Goal: Transaction & Acquisition: Subscribe to service/newsletter

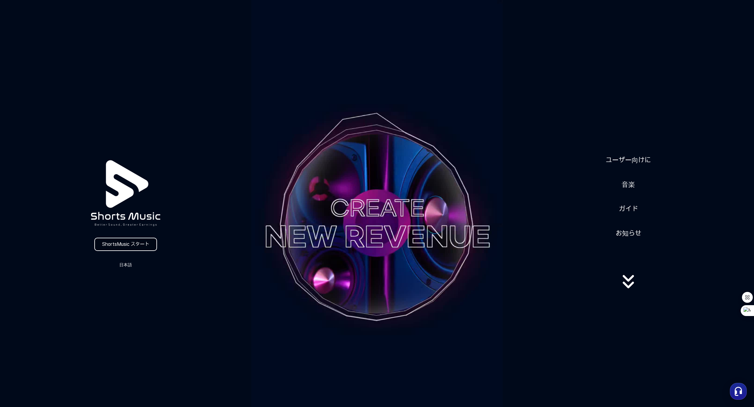
click at [138, 244] on link "ShortsMusic スタート" at bounding box center [125, 244] width 63 height 13
click at [625, 289] on icon at bounding box center [628, 282] width 39 height 24
click at [625, 158] on link "ユーザー向けに" at bounding box center [628, 160] width 50 height 15
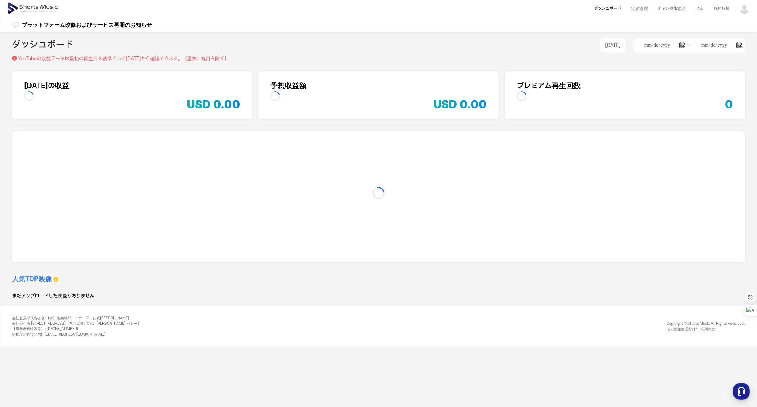
click at [608, 9] on li "ダッシュボード" at bounding box center [607, 9] width 37 height 16
click at [608, 8] on li "ダッシュボード" at bounding box center [607, 9] width 37 height 16
click at [606, 7] on li "ダッシュボード" at bounding box center [607, 9] width 37 height 16
click at [640, 6] on li "実績管理" at bounding box center [639, 9] width 27 height 16
click at [663, 9] on li "チャンネル管理" at bounding box center [671, 9] width 38 height 16
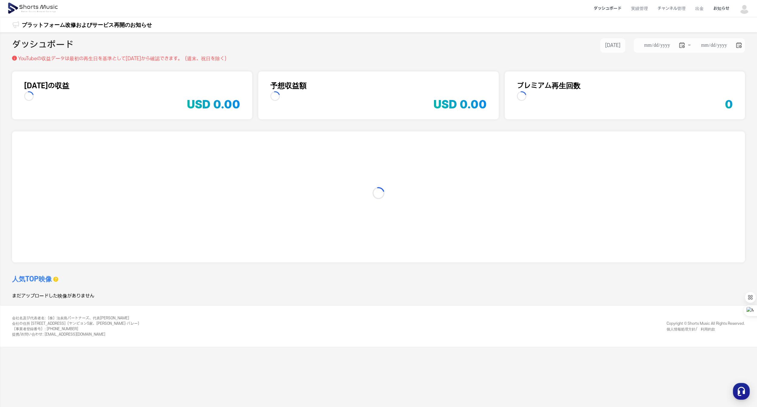
click at [717, 8] on li "お知らせ" at bounding box center [721, 9] width 26 height 16
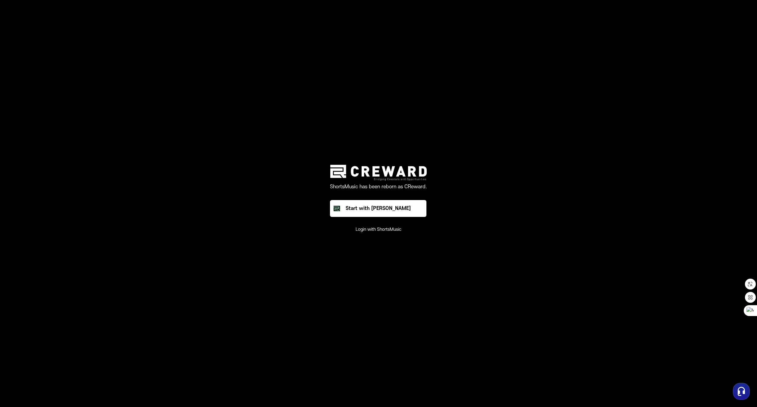
click at [380, 227] on button "Login with ShortsMusic" at bounding box center [378, 230] width 46 height 6
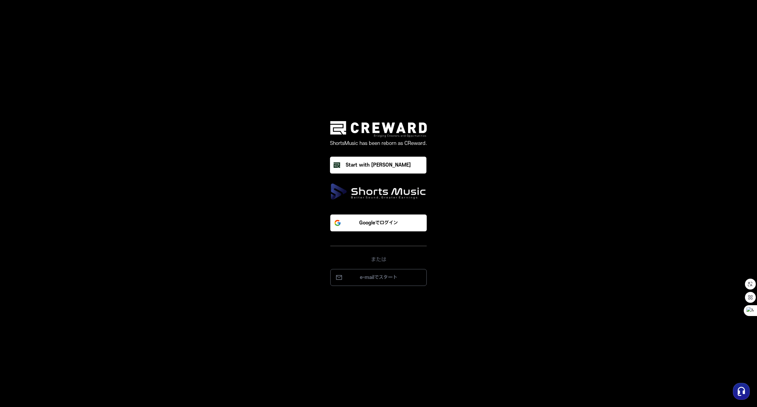
click at [380, 227] on button "Googleでログイン" at bounding box center [378, 222] width 96 height 17
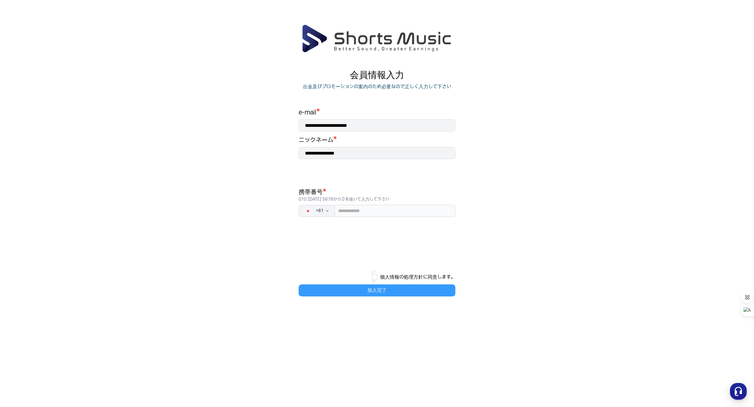
click at [384, 290] on button "加入完了" at bounding box center [376, 290] width 157 height 12
click at [382, 290] on button "加入完了" at bounding box center [376, 290] width 157 height 12
click at [355, 211] on input "tel" at bounding box center [395, 211] width 120 height 12
type input "**********"
click at [382, 292] on button "加入完了" at bounding box center [376, 290] width 157 height 12
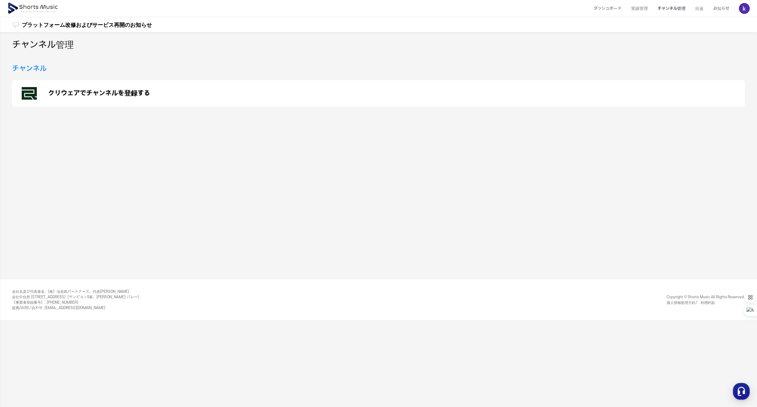
click at [34, 67] on h3 "チャンネル" at bounding box center [29, 68] width 35 height 11
click at [101, 90] on p "クリウェアでチャンネルを登録する" at bounding box center [99, 93] width 102 height 7
